Goal: Task Accomplishment & Management: Complete application form

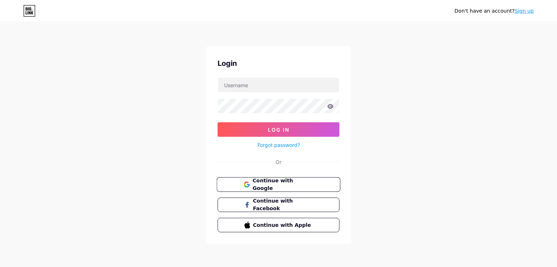
click at [275, 183] on span "Continue with Google" at bounding box center [282, 185] width 61 height 16
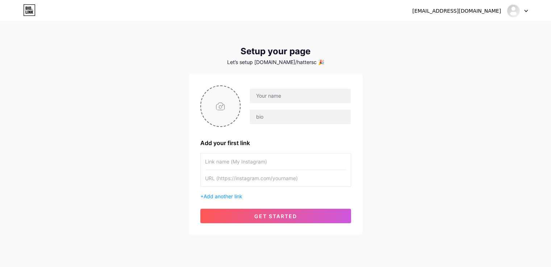
click at [225, 100] on input "file" at bounding box center [220, 106] width 39 height 40
type input "C:\fakepath\Hatters.jpg"
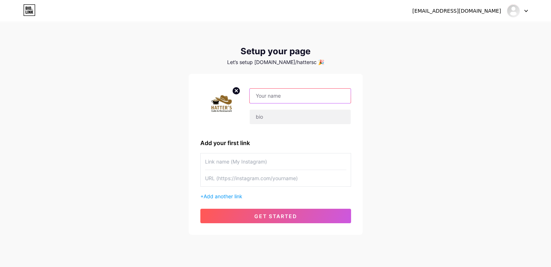
click at [279, 95] on input "text" at bounding box center [300, 96] width 101 height 14
click at [261, 100] on input "text" at bounding box center [300, 96] width 101 height 14
paste input "The Hatter's Cafe"
type input "The Hatter's Cafe"
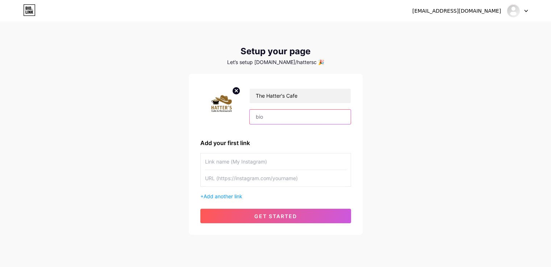
click at [263, 113] on input "text" at bounding box center [300, 117] width 101 height 14
paste input "good restaurants in [GEOGRAPHIC_DATA]"
click at [258, 117] on input "good restaurants in [GEOGRAPHIC_DATA]" at bounding box center [300, 117] width 101 height 14
type input "Good restaurants in [GEOGRAPHIC_DATA]"
click at [254, 159] on input "text" at bounding box center [275, 162] width 141 height 16
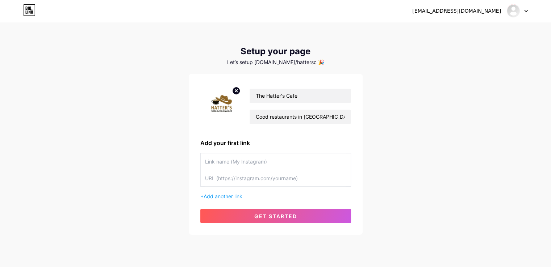
click at [256, 177] on input "text" at bounding box center [275, 178] width 141 height 16
click at [246, 162] on input "text" at bounding box center [275, 162] width 141 height 16
paste input "best katoomba restaurants"
type input "best katoomba restaurants"
click at [231, 177] on input "text" at bounding box center [275, 178] width 141 height 16
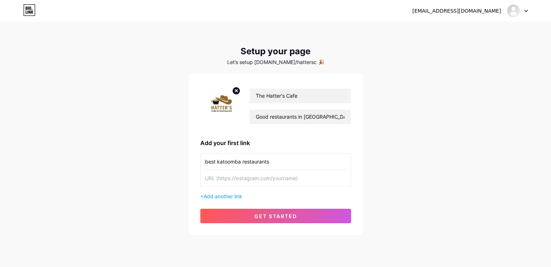
paste input "[URL][DOMAIN_NAME]"
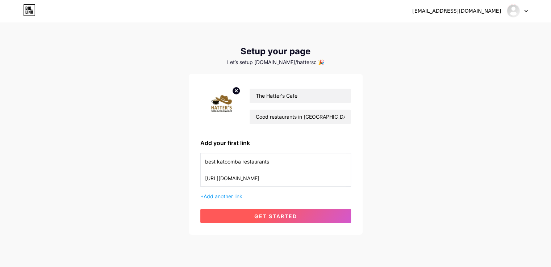
type input "[URL][DOMAIN_NAME]"
click at [258, 216] on span "get started" at bounding box center [275, 216] width 43 height 6
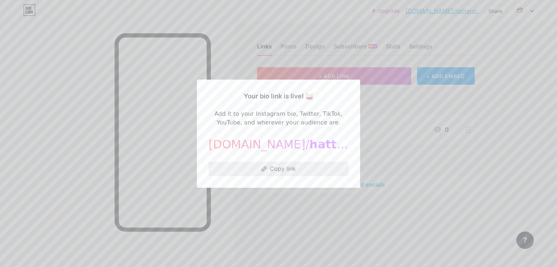
click at [284, 170] on button "Copy link" at bounding box center [278, 169] width 140 height 14
click at [269, 166] on button "Copy link" at bounding box center [278, 169] width 140 height 14
